Goal: Task Accomplishment & Management: Manage account settings

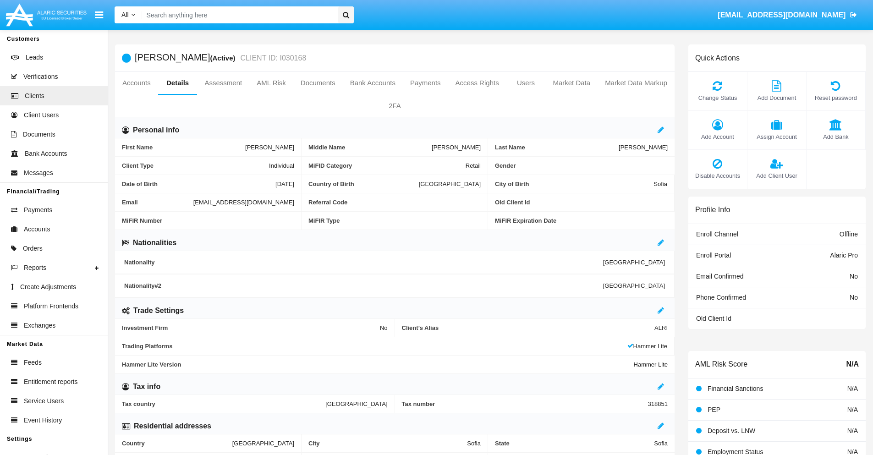
click at [571, 83] on link "Market Data" at bounding box center [571, 83] width 52 height 22
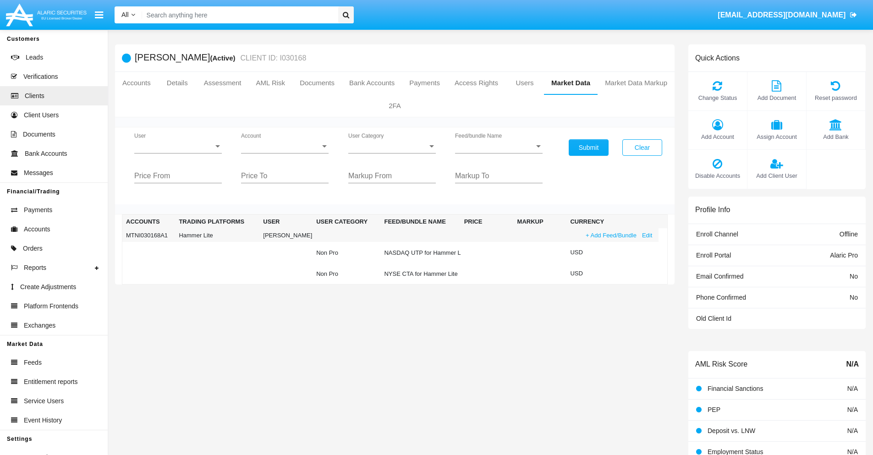
click at [610, 235] on link "+ Add Feed/Bundle" at bounding box center [611, 235] width 56 height 10
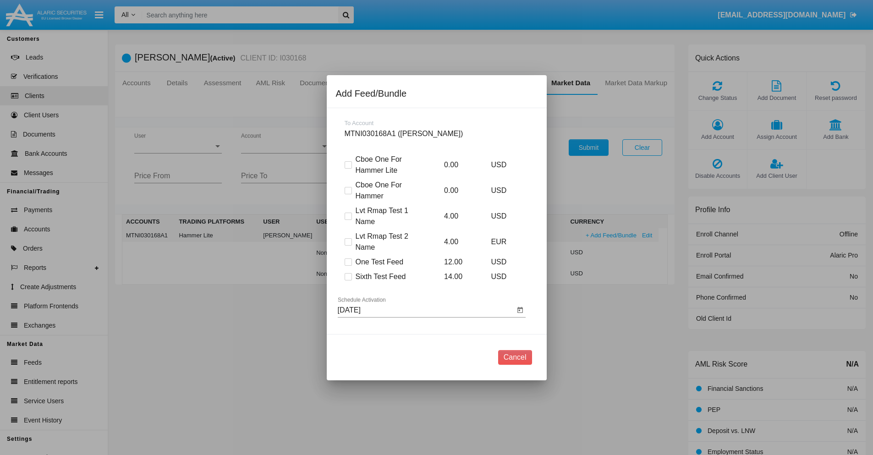
click at [348, 276] on span at bounding box center [348, 276] width 7 height 7
click at [348, 280] on input "Sixth Test Feed" at bounding box center [348, 280] width 0 height 0
checkbox input "true"
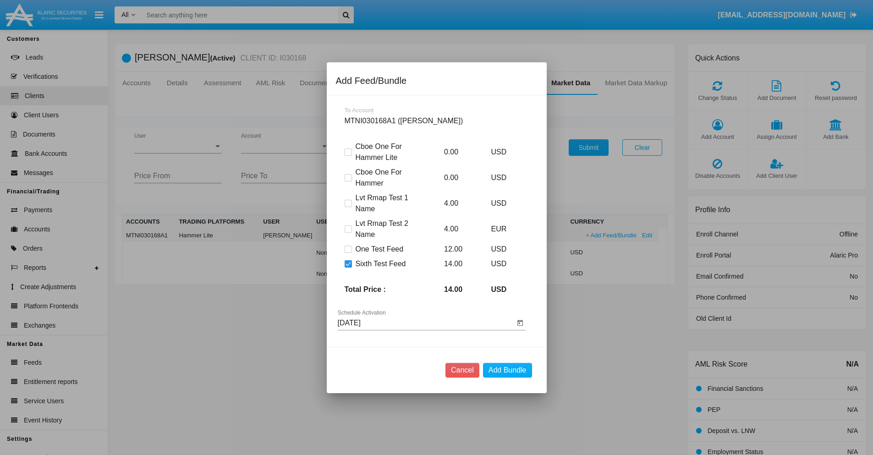
click at [426, 323] on input "[DATE]" at bounding box center [426, 323] width 177 height 8
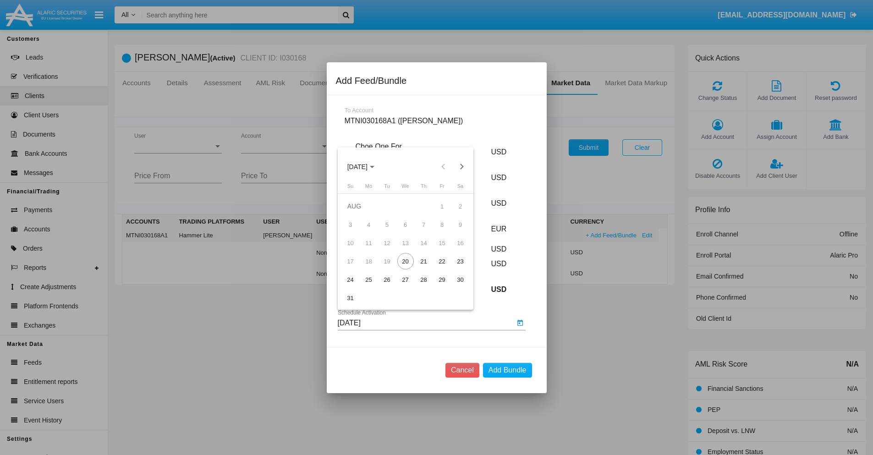
click at [365, 166] on span "AUG 2025" at bounding box center [357, 166] width 20 height 7
click at [453, 250] on div "2027" at bounding box center [453, 250] width 29 height 16
click at [389, 250] on div "OCT" at bounding box center [389, 250] width 29 height 16
click at [442, 261] on div "22" at bounding box center [442, 261] width 16 height 16
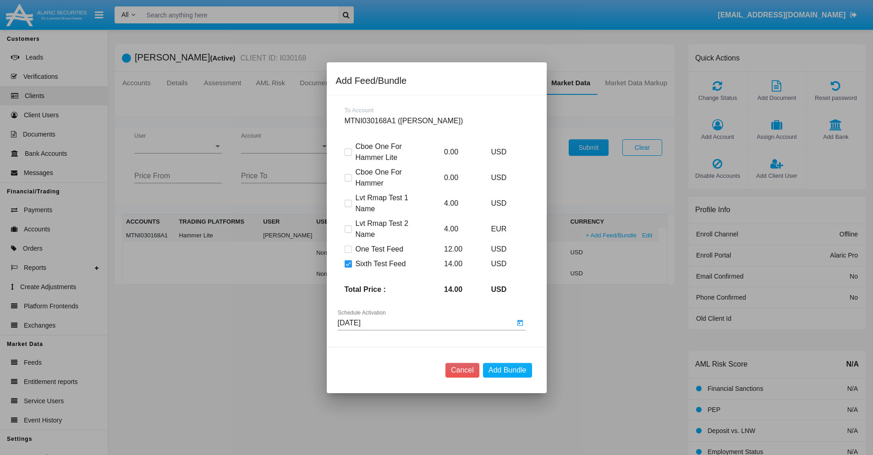
type input "10/22/27"
click at [507, 370] on button "Add Bundle" at bounding box center [507, 370] width 49 height 15
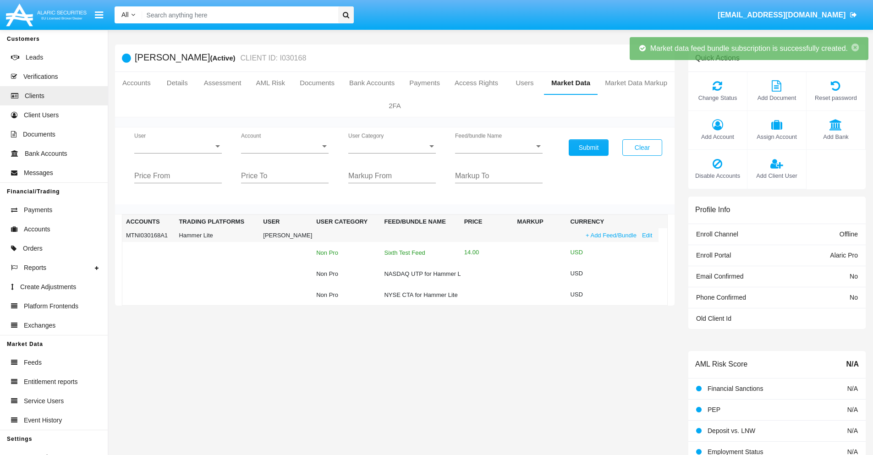
click at [419, 252] on div "Sixth Test Feed" at bounding box center [420, 253] width 72 height 6
